Goal: Transaction & Acquisition: Subscribe to service/newsletter

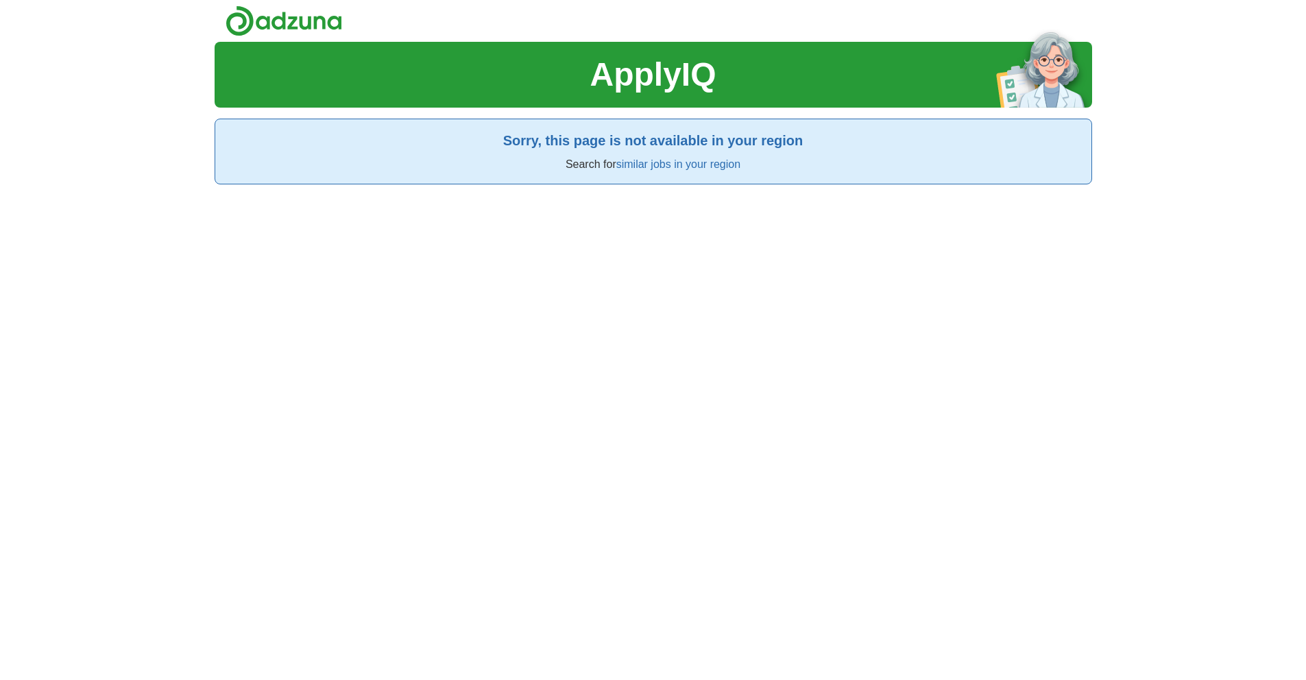
click at [675, 69] on h1 "ApplyIQ" at bounding box center [652, 74] width 126 height 49
click at [657, 156] on p "Search for similar jobs in your region" at bounding box center [653, 164] width 854 height 16
click at [998, 16] on link "Register" at bounding box center [988, 21] width 41 height 16
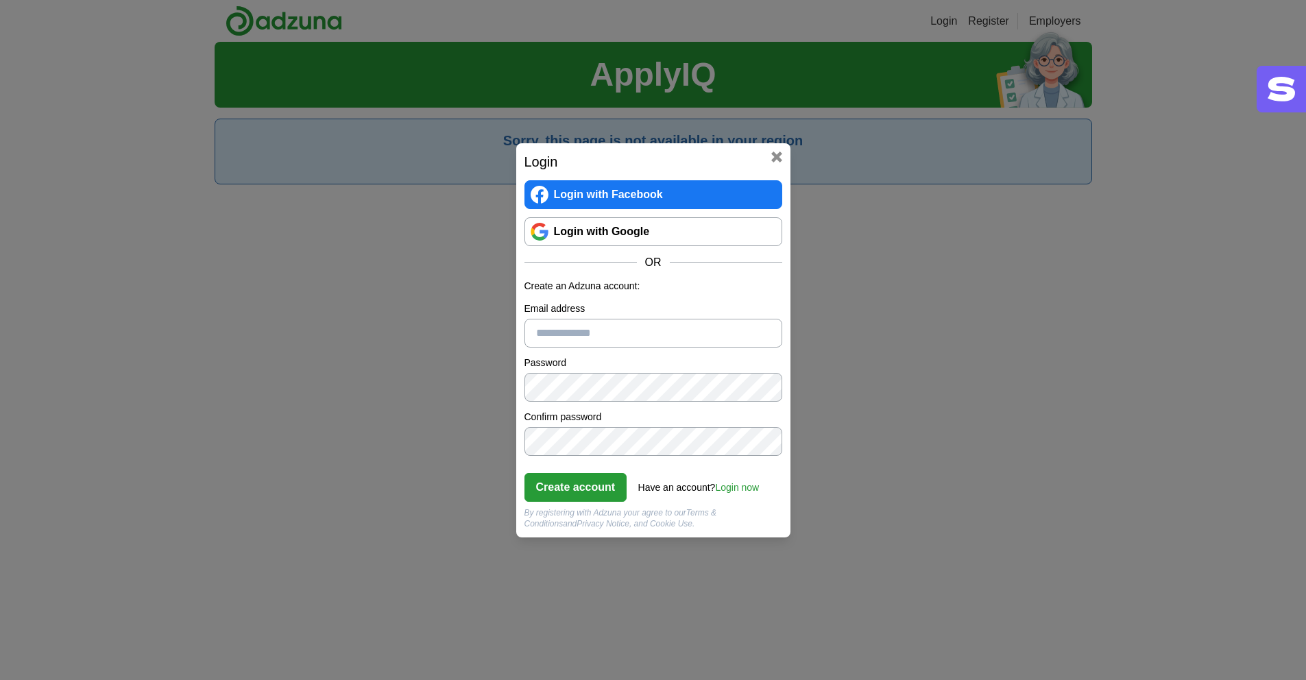
click at [635, 231] on link "Login with Google" at bounding box center [653, 231] width 258 height 29
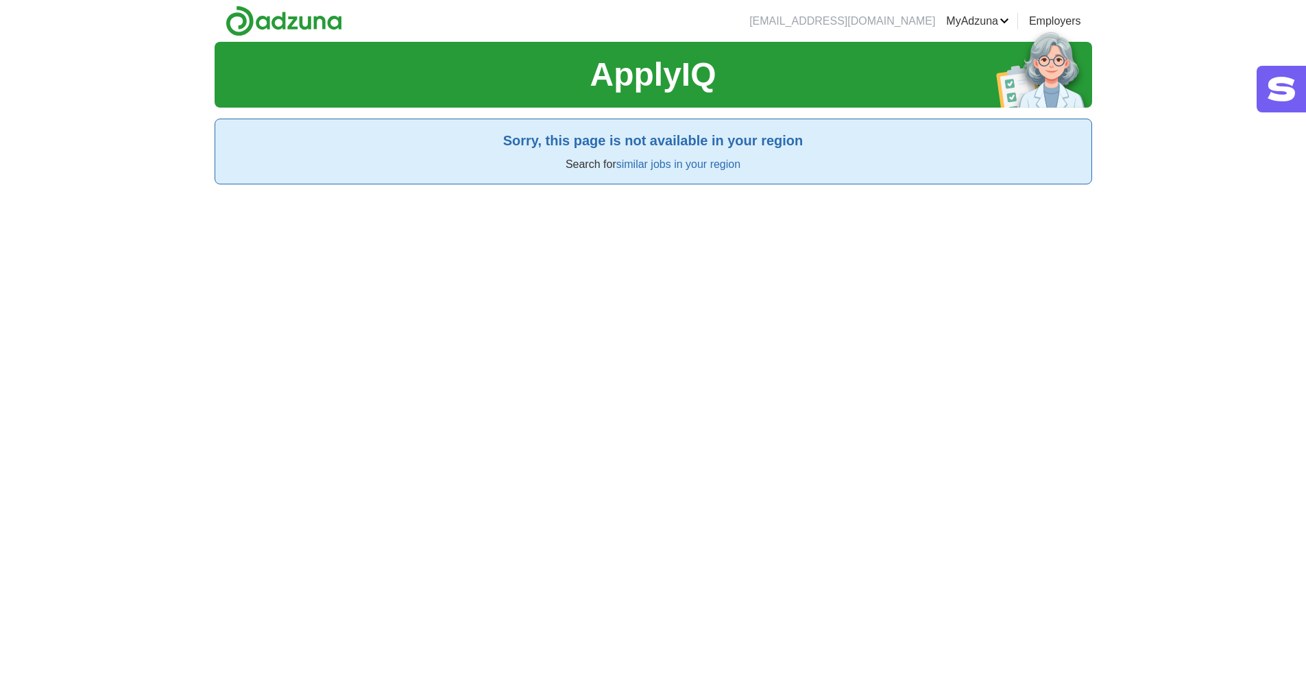
click at [1047, 23] on link "Employers" at bounding box center [1055, 21] width 52 height 16
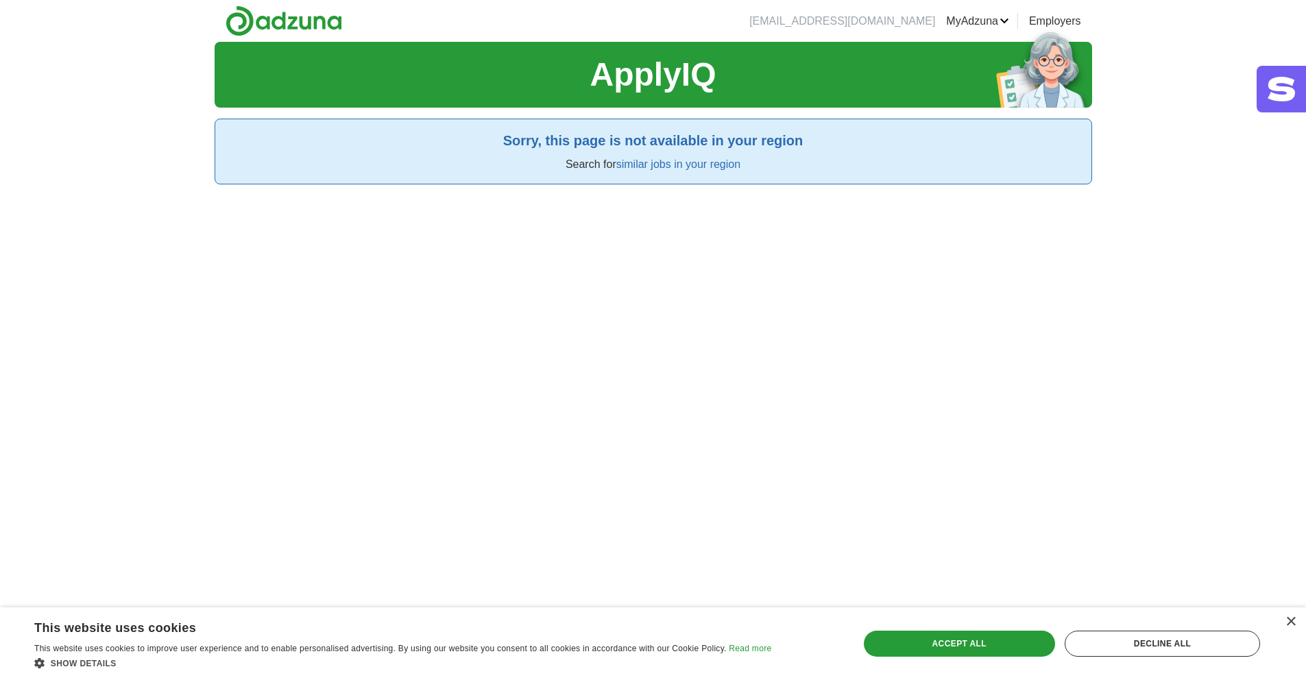
click at [694, 166] on link "similar jobs in your region" at bounding box center [678, 164] width 124 height 12
